Goal: Task Accomplishment & Management: Use online tool/utility

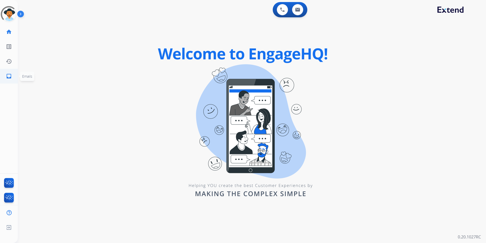
click at [9, 77] on mat-icon "inbox" at bounding box center [9, 76] width 6 height 6
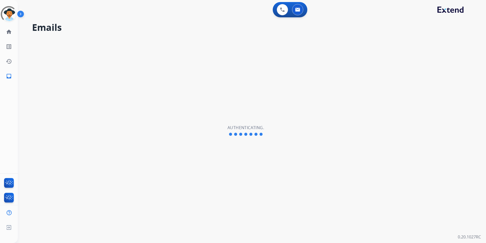
select select "**********"
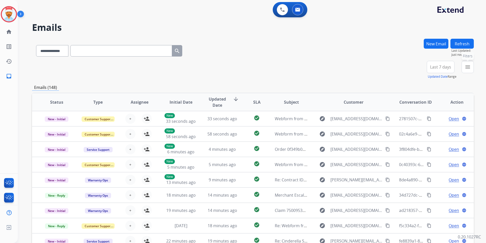
click at [467, 68] on mat-icon "menu" at bounding box center [468, 67] width 6 height 6
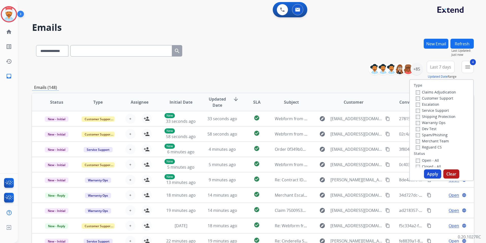
click at [429, 174] on button "Apply" at bounding box center [432, 173] width 17 height 9
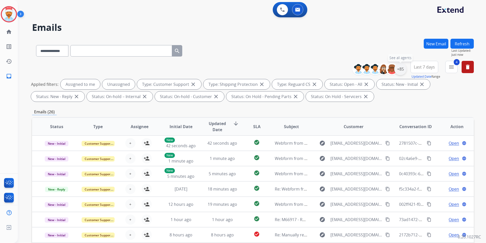
click at [401, 70] on div "+85" at bounding box center [400, 69] width 12 height 12
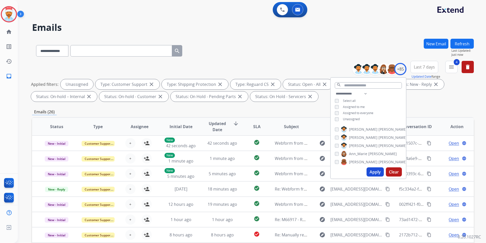
click at [375, 173] on button "Apply" at bounding box center [375, 171] width 17 height 9
click at [446, 101] on div "Applied filters: Unassigned Type: Customer Support close Type: Shipping Protect…" at bounding box center [252, 90] width 442 height 22
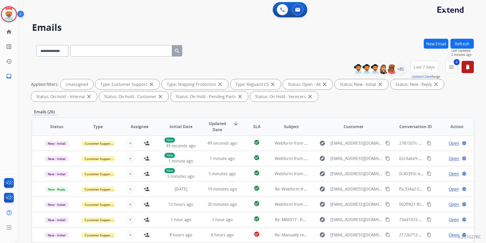
click at [216, 123] on span "Updated Date" at bounding box center [217, 126] width 23 height 12
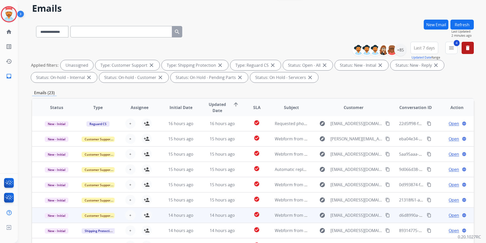
scroll to position [71, 0]
